Goal: Task Accomplishment & Management: Use online tool/utility

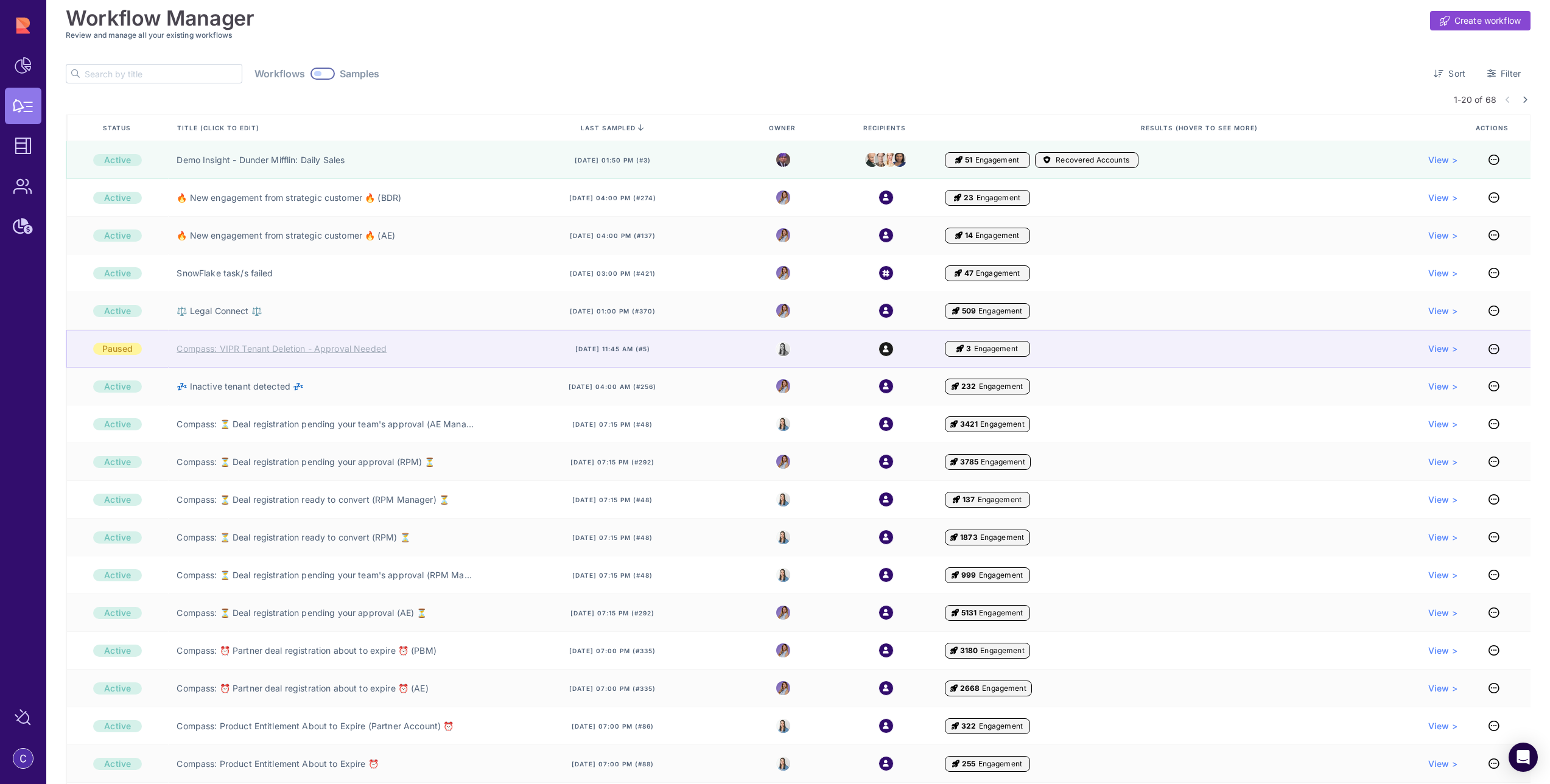
click at [238, 348] on link "Compass: VIPR Tenant Deletion - Approval Needed" at bounding box center [282, 349] width 210 height 12
